Goal: Information Seeking & Learning: Learn about a topic

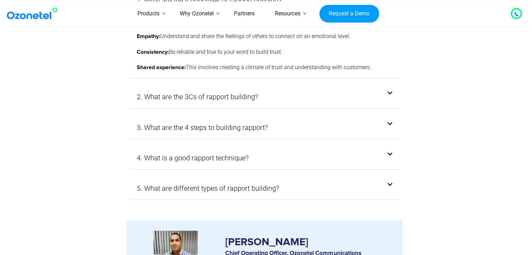
scroll to position [3883, 0]
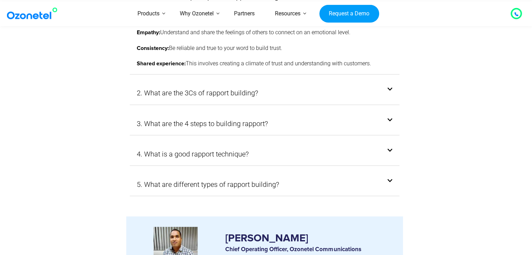
click at [390, 87] on icon at bounding box center [390, 90] width 5 height 6
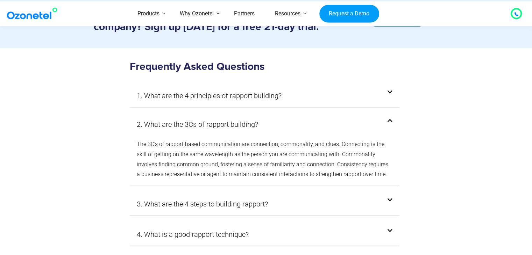
scroll to position [3743, 0]
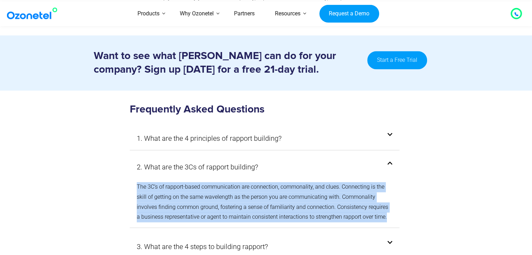
drag, startPoint x: 136, startPoint y: 140, endPoint x: 392, endPoint y: 170, distance: 256.8
click at [392, 182] on p "The 3C’s of rapport-based communication are connection, commonality, and clues.…" at bounding box center [265, 202] width 256 height 40
copy p "The 3C’s of rapport-based communication are connection, commonality, and clues.…"
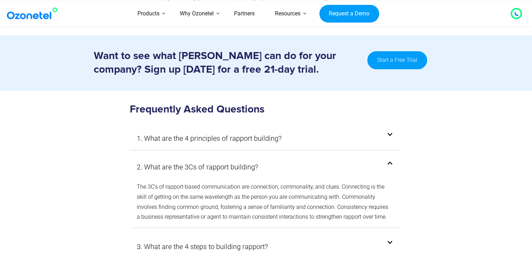
drag, startPoint x: 385, startPoint y: 59, endPoint x: 396, endPoint y: 68, distance: 14.0
click at [385, 103] on h3 "Frequently Asked Questions" at bounding box center [265, 110] width 270 height 14
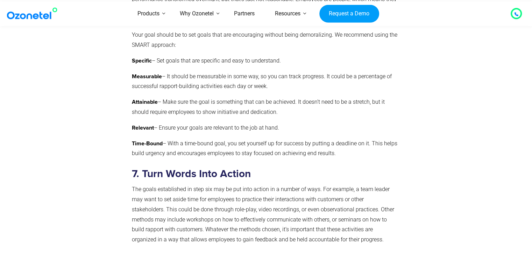
scroll to position [2973, 0]
